Goal: Task Accomplishment & Management: Complete application form

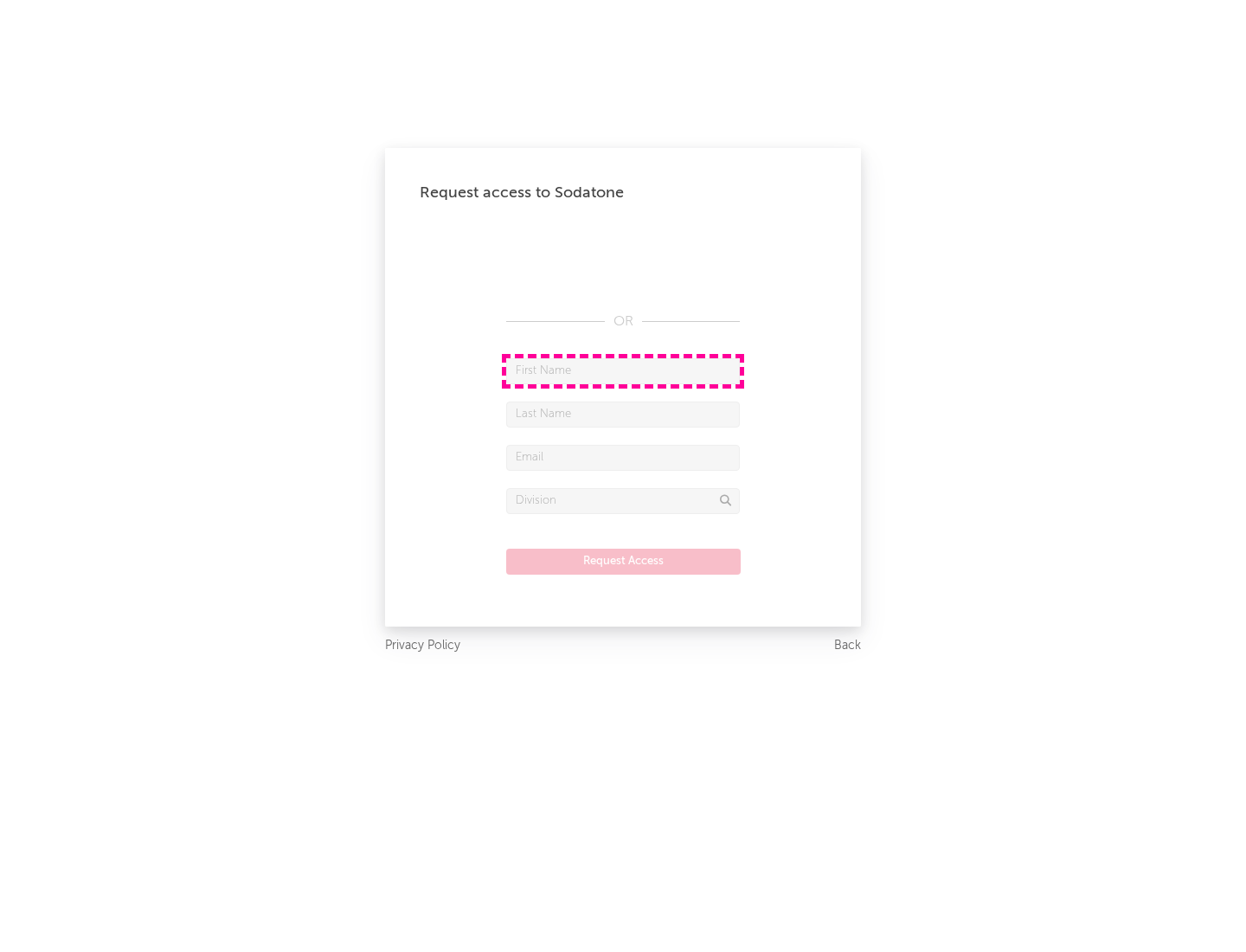
click at [623, 370] on input "text" at bounding box center [623, 370] width 233 height 26
type input "[PERSON_NAME]"
click at [623, 413] on input "text" at bounding box center [623, 414] width 233 height 26
type input "[PERSON_NAME]"
click at [623, 457] on input "text" at bounding box center [623, 457] width 233 height 26
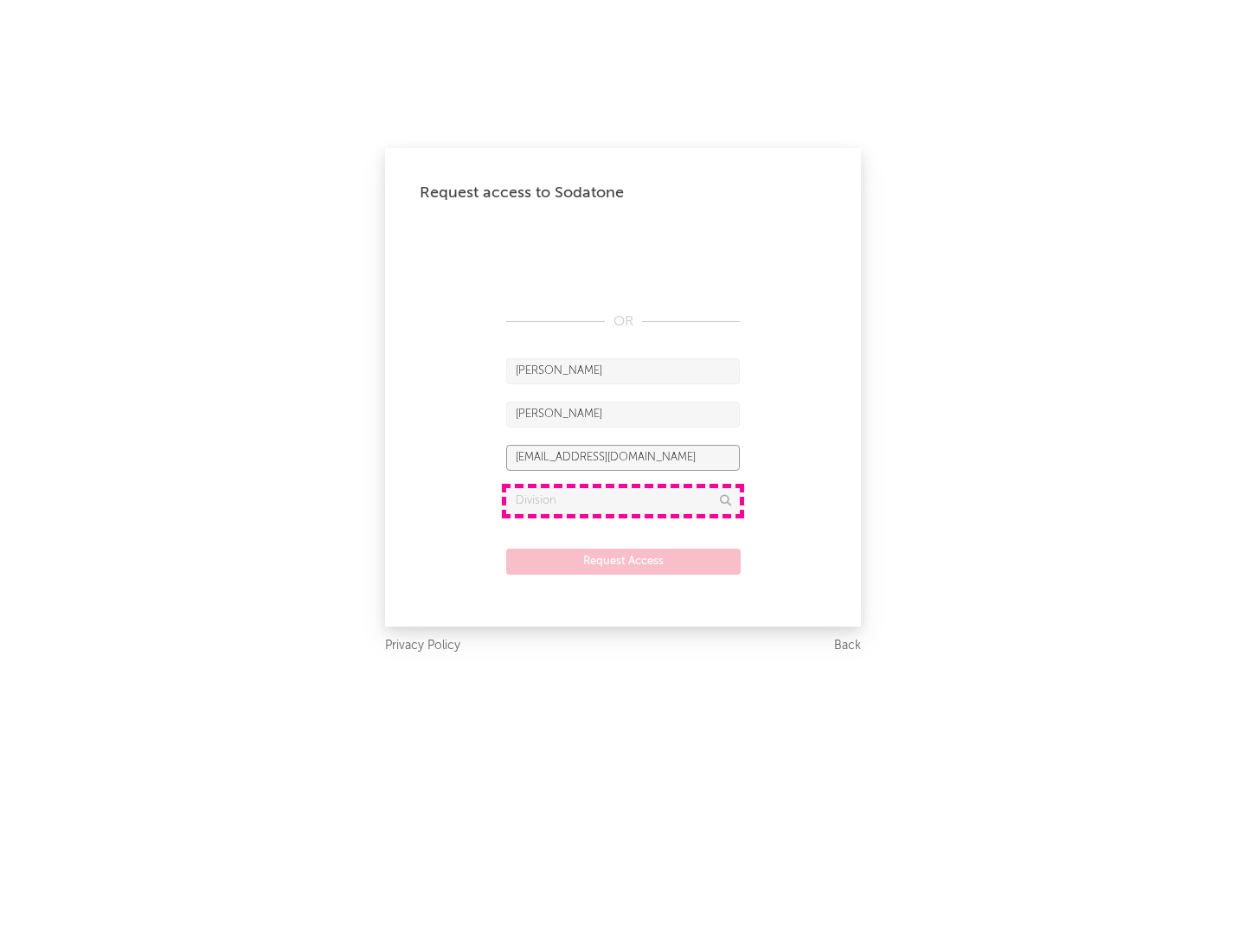
type input "[EMAIL_ADDRESS][DOMAIN_NAME]"
click at [623, 500] on input "text" at bounding box center [623, 501] width 233 height 26
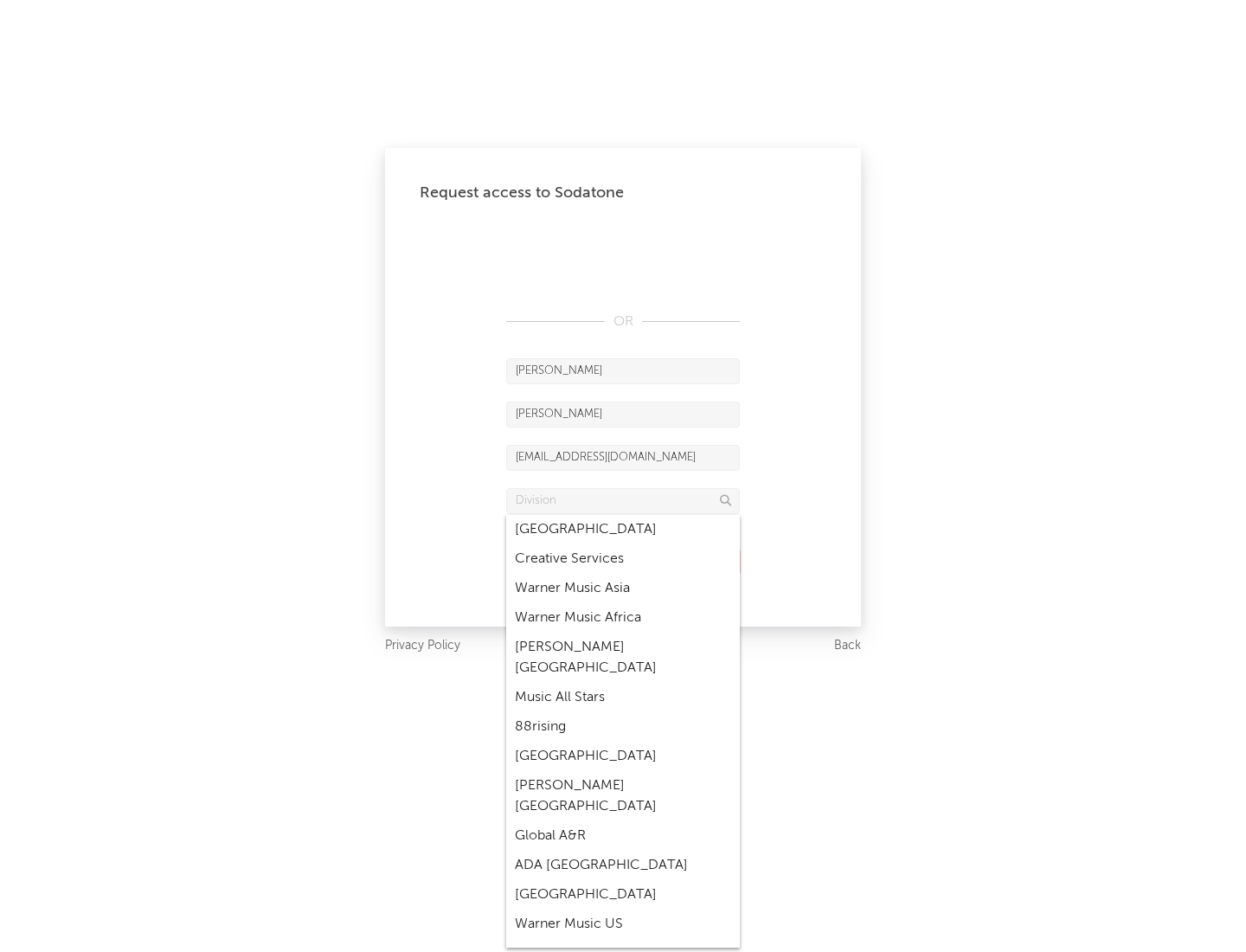
click at [623, 683] on div "Music All Stars" at bounding box center [623, 697] width 233 height 29
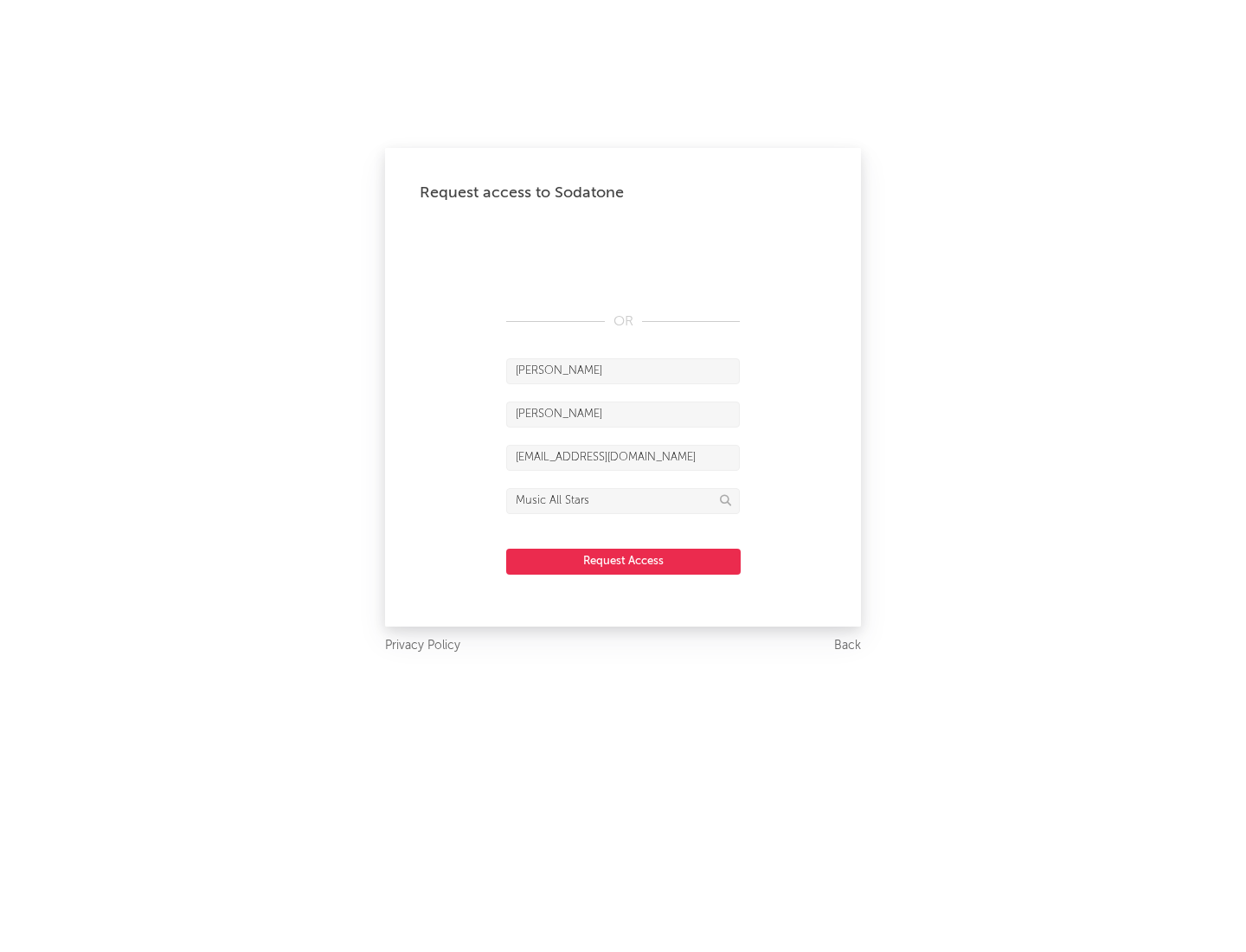
type input "Music All Stars"
click at [623, 561] on button "Request Access" at bounding box center [623, 561] width 234 height 26
